Goal: Obtain resource: Download file/media

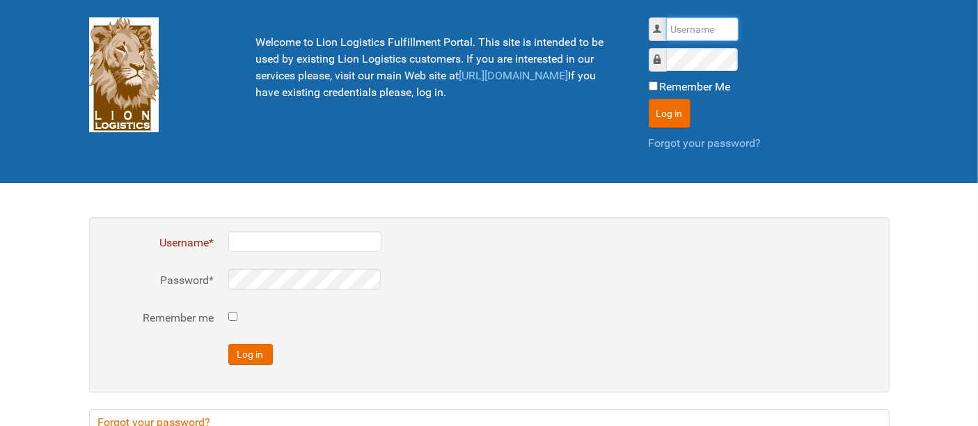
drag, startPoint x: 704, startPoint y: 18, endPoint x: 703, endPoint y: 29, distance: 11.2
click at [704, 19] on input "Username" at bounding box center [702, 29] width 72 height 24
type input "al"
click at [648, 99] on button "Log in" at bounding box center [669, 113] width 42 height 29
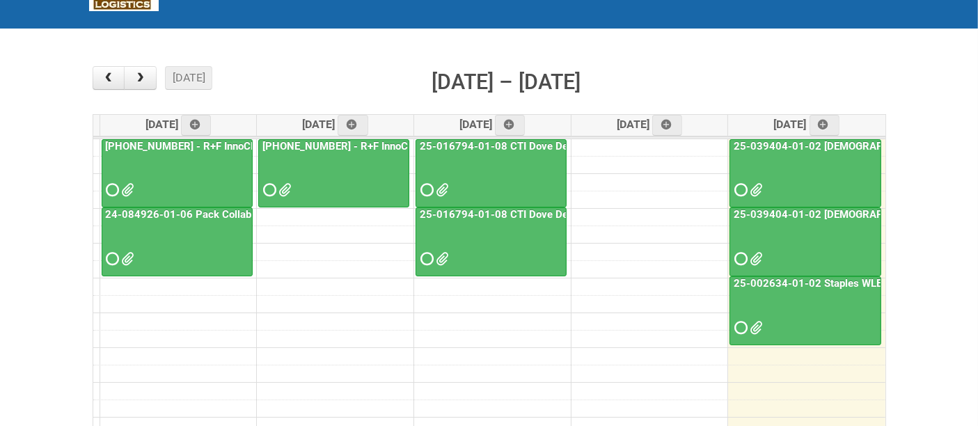
scroll to position [154, 0]
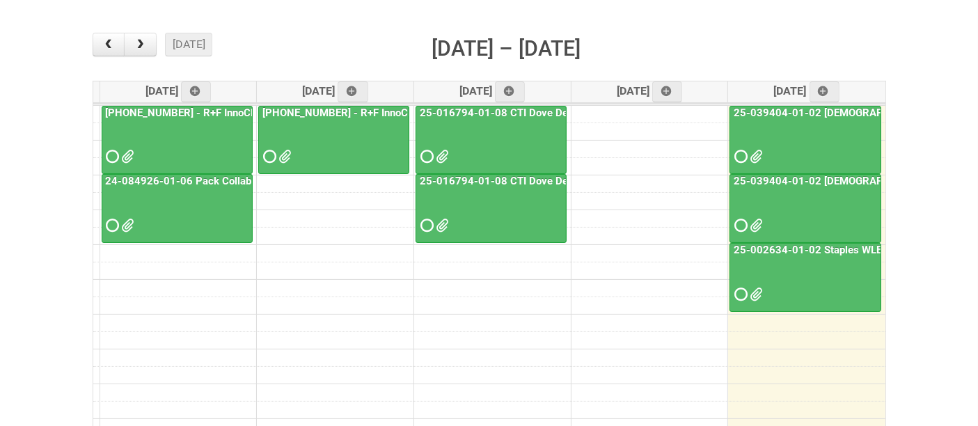
click at [804, 210] on div at bounding box center [805, 213] width 149 height 45
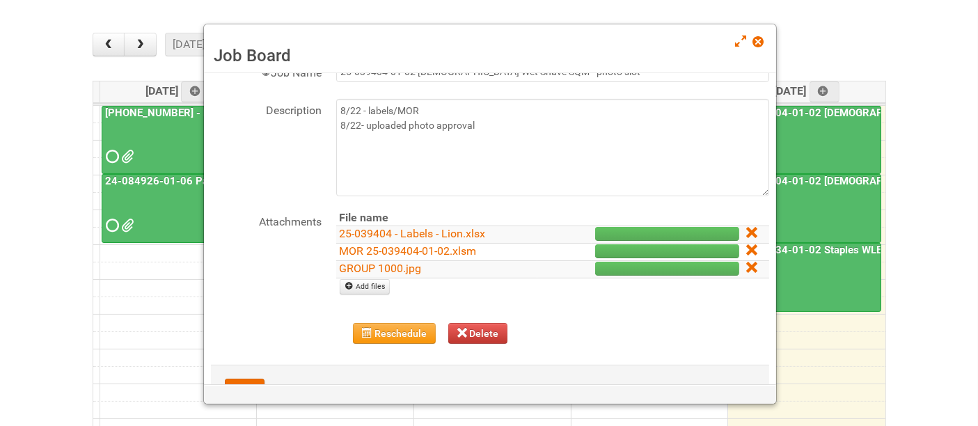
scroll to position [77, 0]
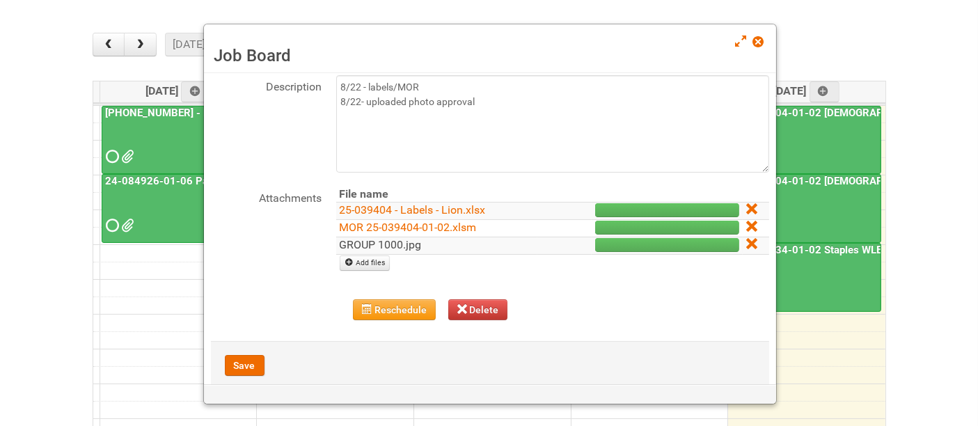
click at [413, 242] on link "GROUP 1000.jpg" at bounding box center [381, 244] width 82 height 13
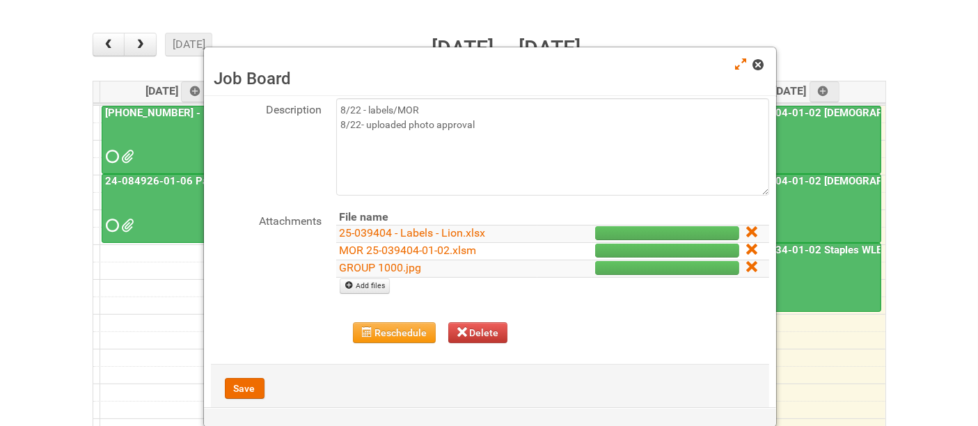
click at [762, 68] on span at bounding box center [758, 65] width 10 height 10
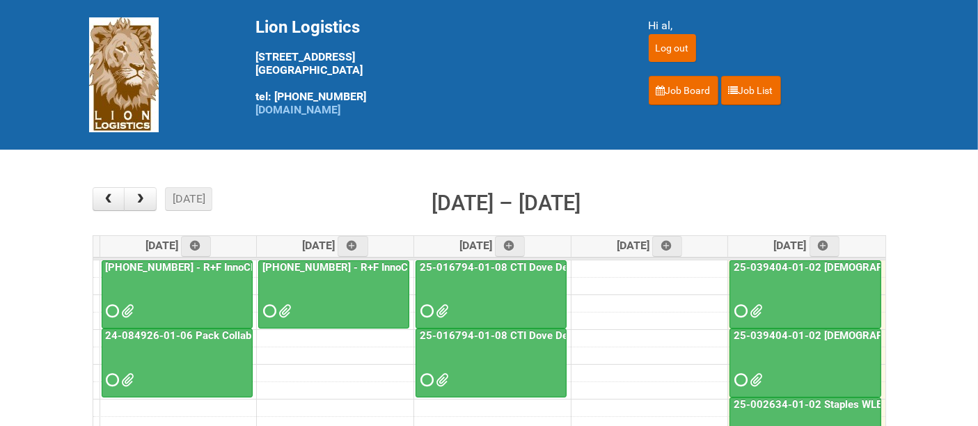
click at [829, 367] on div at bounding box center [805, 367] width 149 height 45
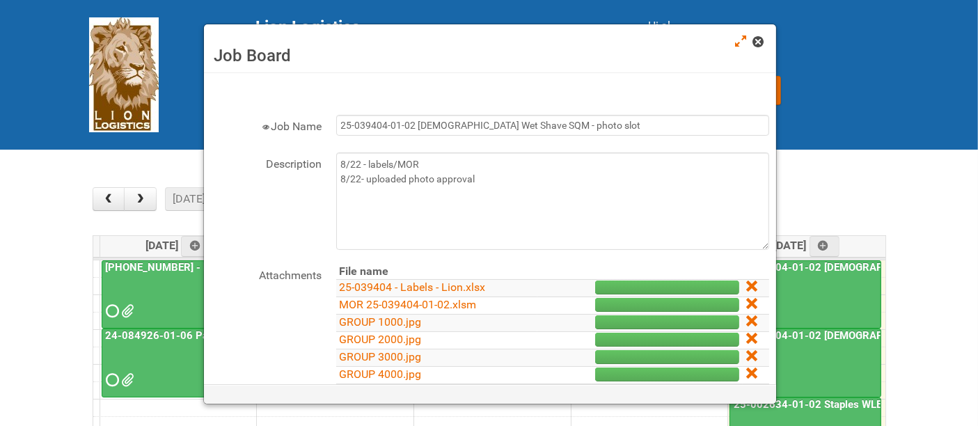
click at [753, 42] on span at bounding box center [758, 42] width 10 height 10
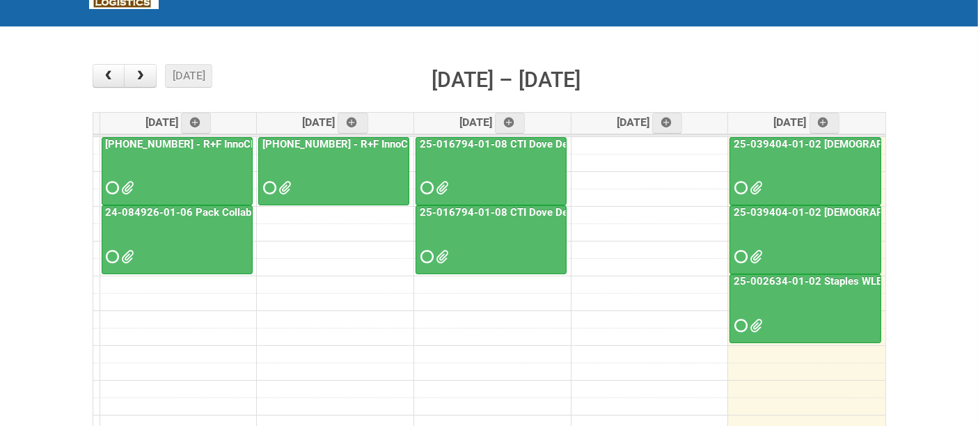
scroll to position [129, 0]
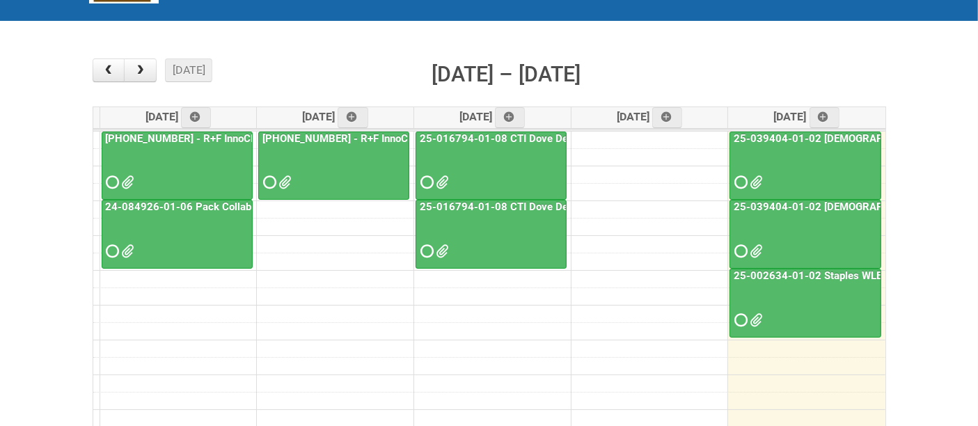
click at [813, 242] on div at bounding box center [805, 238] width 149 height 45
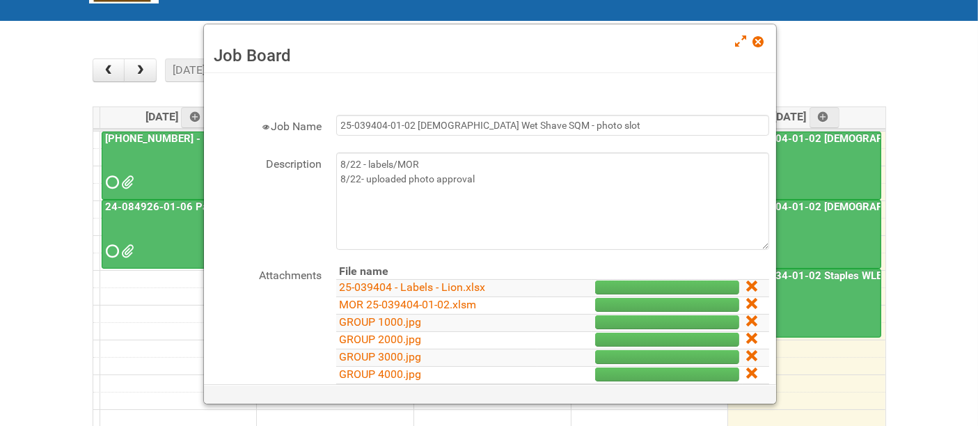
click at [786, 154] on div at bounding box center [805, 169] width 149 height 45
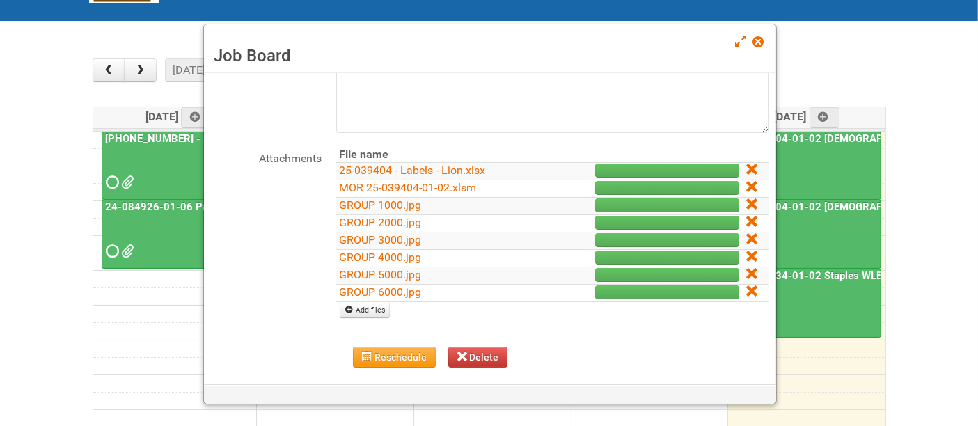
scroll to position [128, 0]
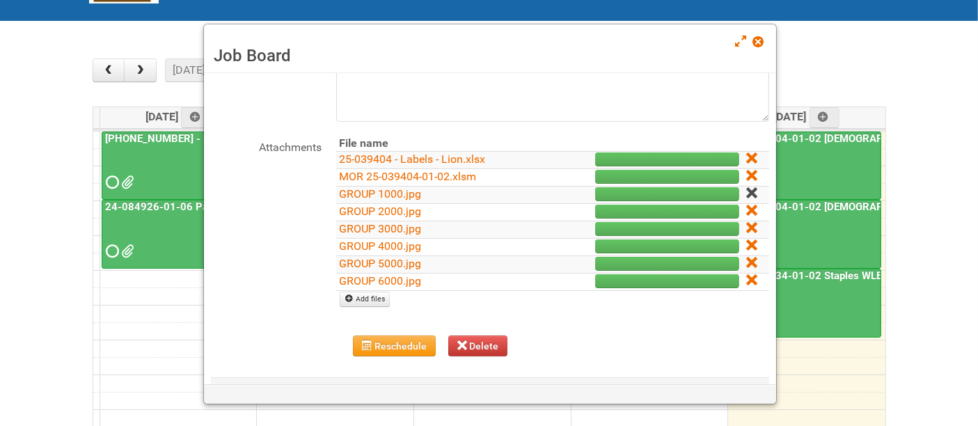
click at [746, 192] on icon at bounding box center [751, 193] width 10 height 10
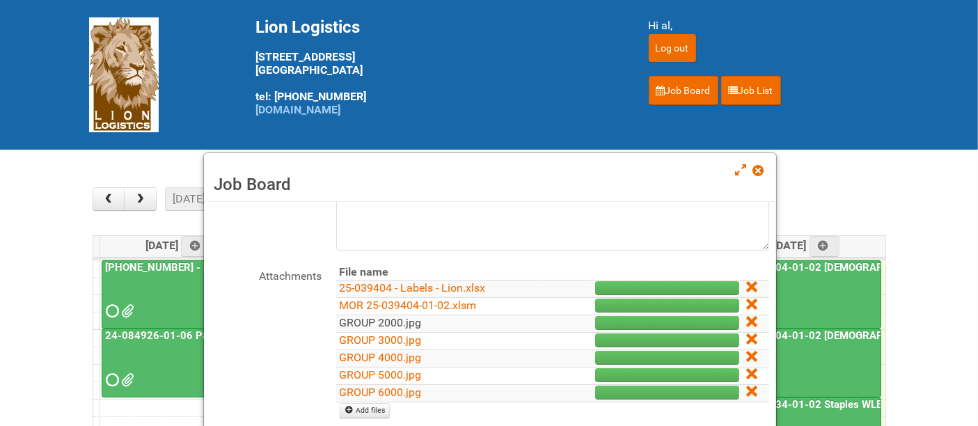
click at [376, 317] on link "GROUP 2000.jpg" at bounding box center [381, 322] width 82 height 13
click at [403, 335] on link "GROUP 3000.jpg" at bounding box center [381, 339] width 82 height 13
click at [405, 356] on link "GROUP 4000.jpg" at bounding box center [381, 357] width 82 height 13
click at [401, 372] on link "GROUP 5000.jpg" at bounding box center [381, 374] width 82 height 13
click at [403, 388] on link "GROUP 6000.jpg" at bounding box center [381, 391] width 82 height 13
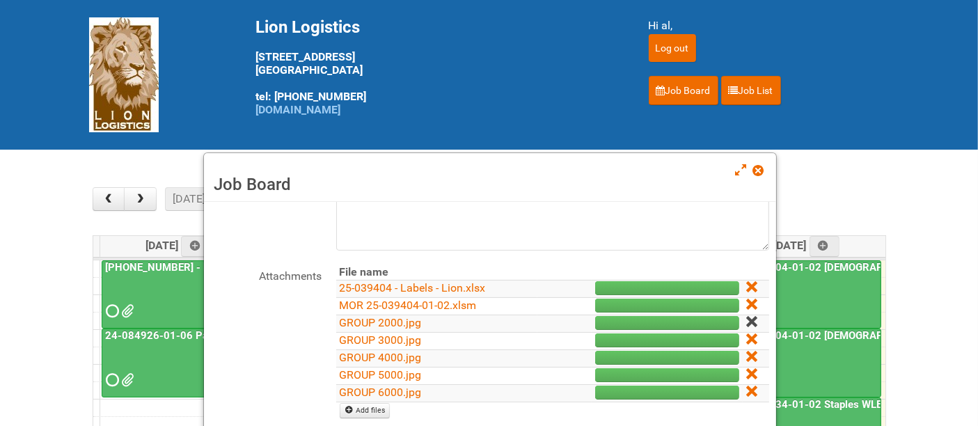
click at [746, 319] on icon at bounding box center [751, 322] width 10 height 10
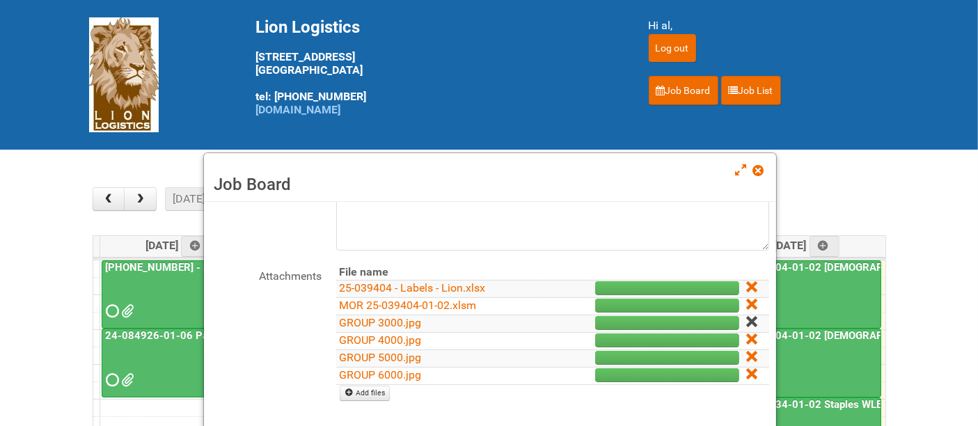
click at [746, 319] on icon at bounding box center [751, 322] width 10 height 10
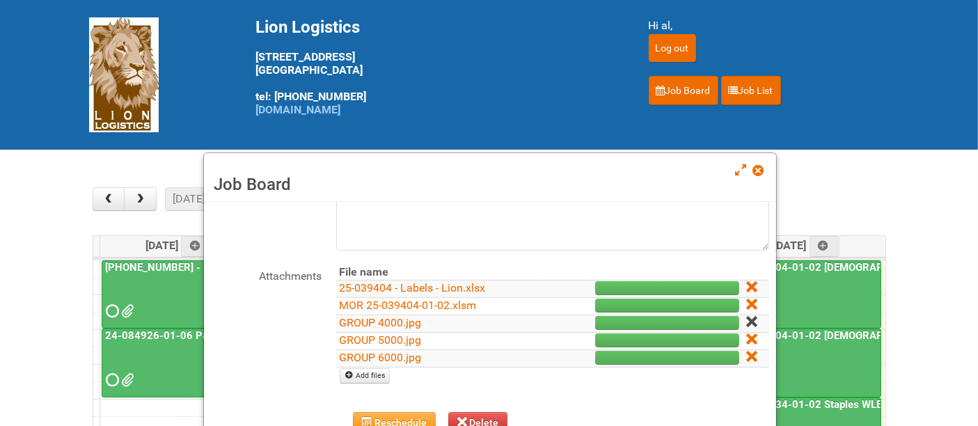
click at [746, 323] on icon at bounding box center [751, 322] width 10 height 10
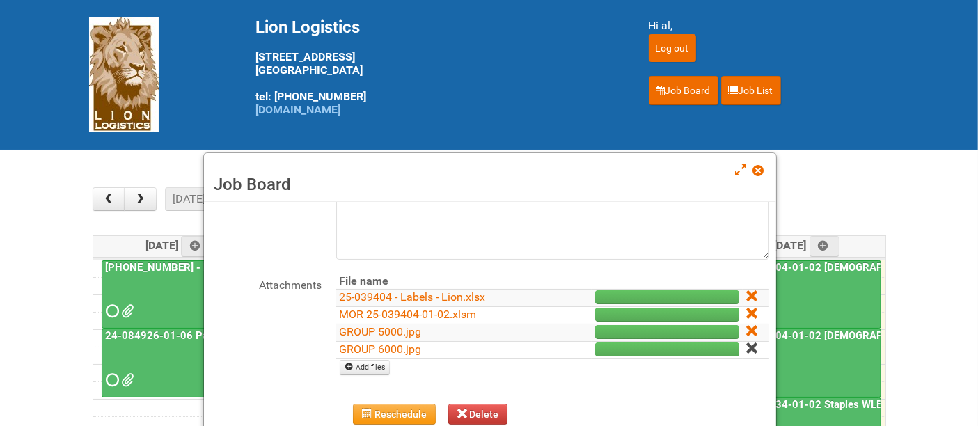
click at [746, 345] on icon at bounding box center [751, 348] width 10 height 10
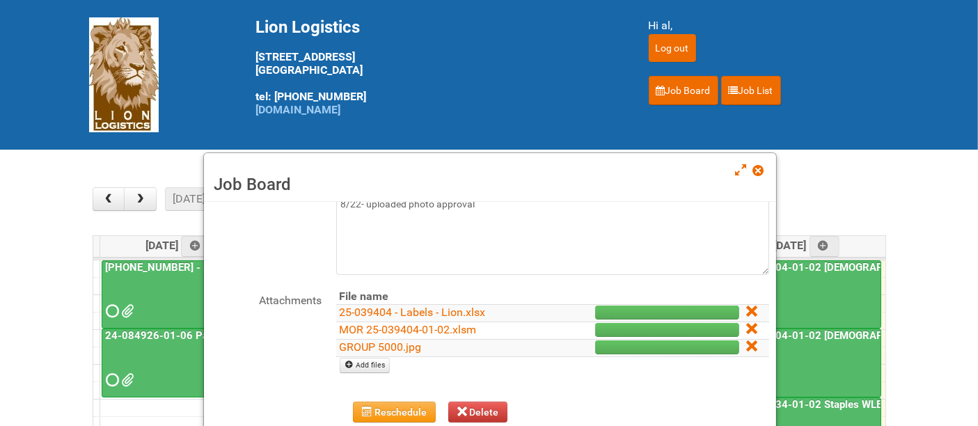
scroll to position [102, 0]
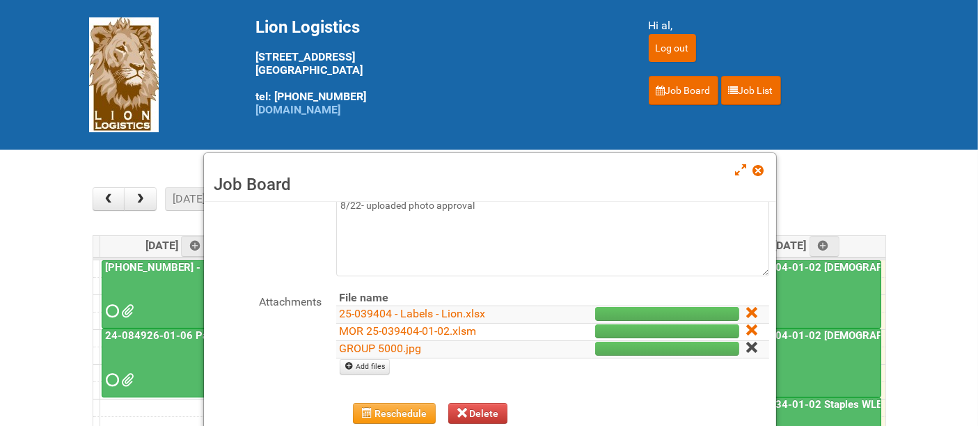
click at [746, 350] on icon at bounding box center [751, 347] width 10 height 10
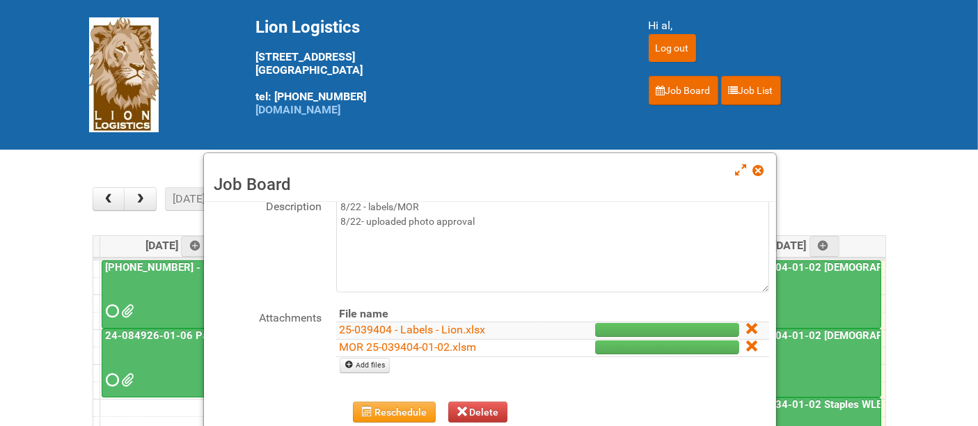
scroll to position [85, 0]
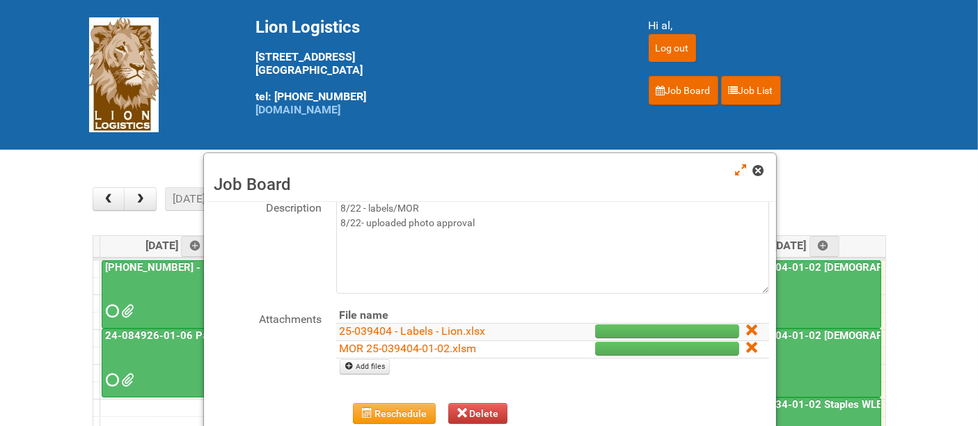
click at [756, 170] on span at bounding box center [758, 171] width 10 height 10
